Goal: Check status: Check status

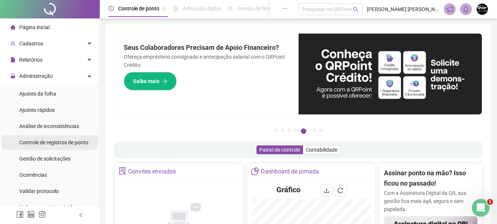
click at [74, 144] on span "Controle de registros de ponto" at bounding box center [53, 143] width 69 height 6
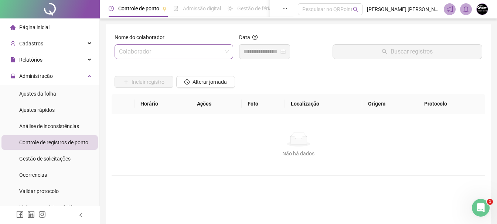
click at [150, 45] on input "search" at bounding box center [170, 52] width 103 height 14
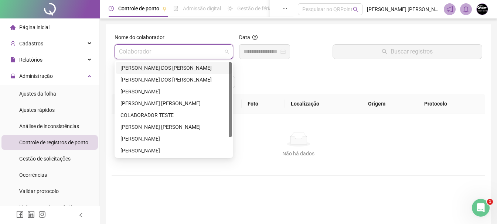
click at [157, 69] on div "[PERSON_NAME] DOS [PERSON_NAME]" at bounding box center [173, 68] width 107 height 8
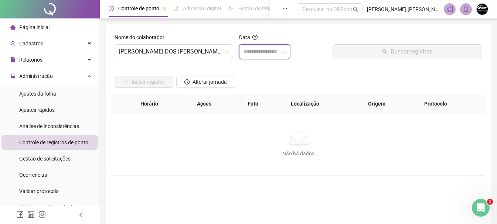
click at [276, 54] on input at bounding box center [261, 51] width 35 height 9
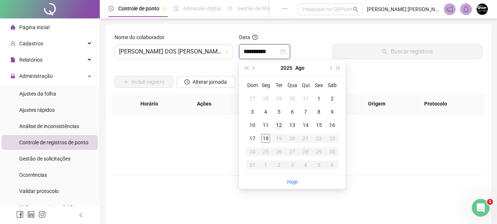
type input "**********"
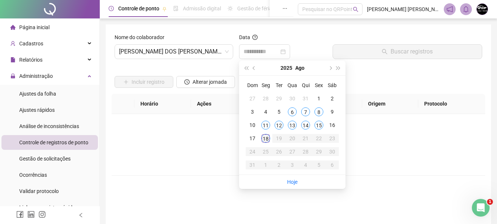
click at [268, 141] on div "18" at bounding box center [265, 138] width 9 height 9
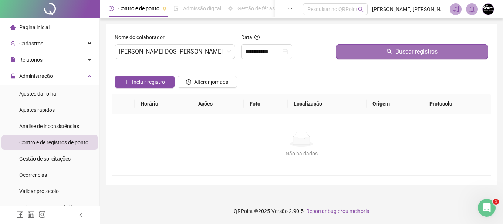
click at [429, 49] on span "Buscar registros" at bounding box center [416, 51] width 42 height 9
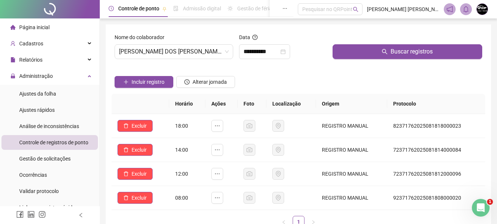
click at [24, 24] on span "Página inicial" at bounding box center [34, 27] width 30 height 6
